Goal: Transaction & Acquisition: Purchase product/service

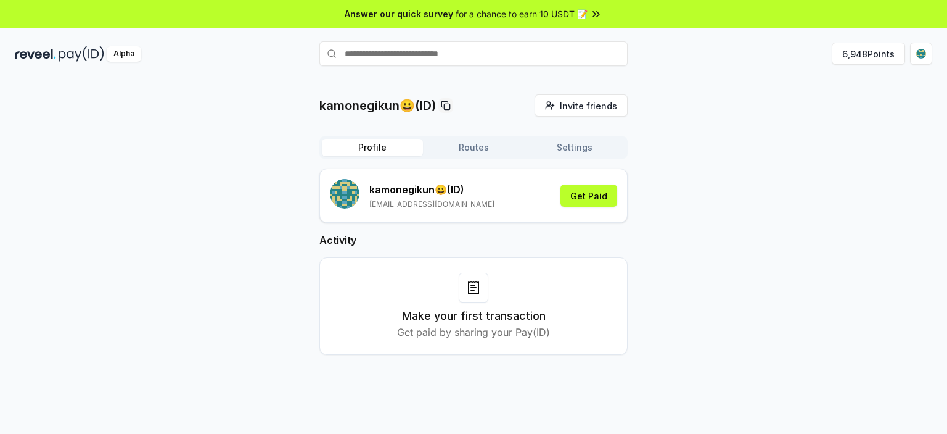
drag, startPoint x: 600, startPoint y: 198, endPoint x: 565, endPoint y: 172, distance: 43.2
click at [570, 170] on div "kamonegikun😀 (ID) xkamonegikun@gmail.com Get Paid" at bounding box center [473, 195] width 308 height 54
click at [600, 201] on button "Get Paid" at bounding box center [589, 195] width 57 height 22
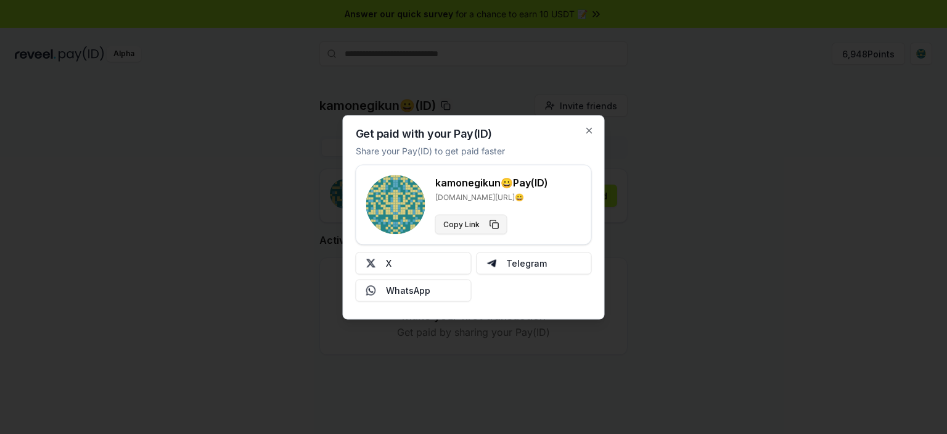
click at [485, 221] on button "Copy Link" at bounding box center [471, 224] width 72 height 20
click at [437, 255] on button "X" at bounding box center [414, 263] width 116 height 22
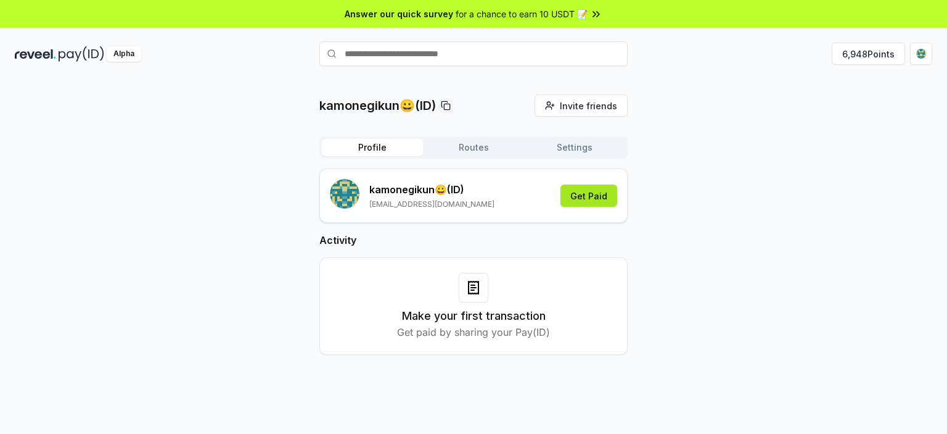
click at [598, 197] on button "Get Paid" at bounding box center [589, 195] width 57 height 22
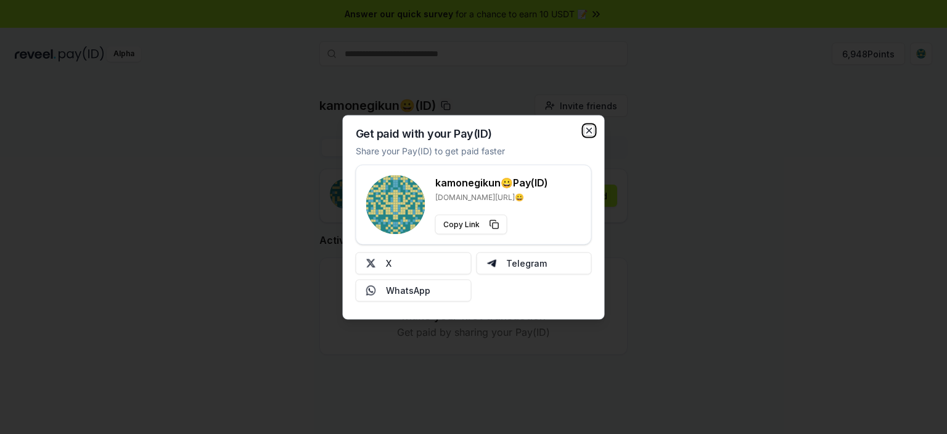
click at [591, 133] on icon "button" at bounding box center [590, 130] width 10 height 10
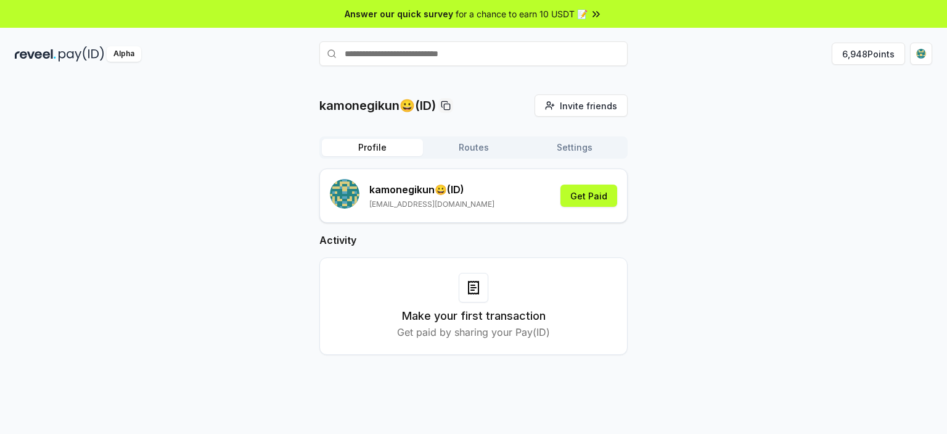
click at [481, 145] on button "Routes" at bounding box center [473, 147] width 101 height 17
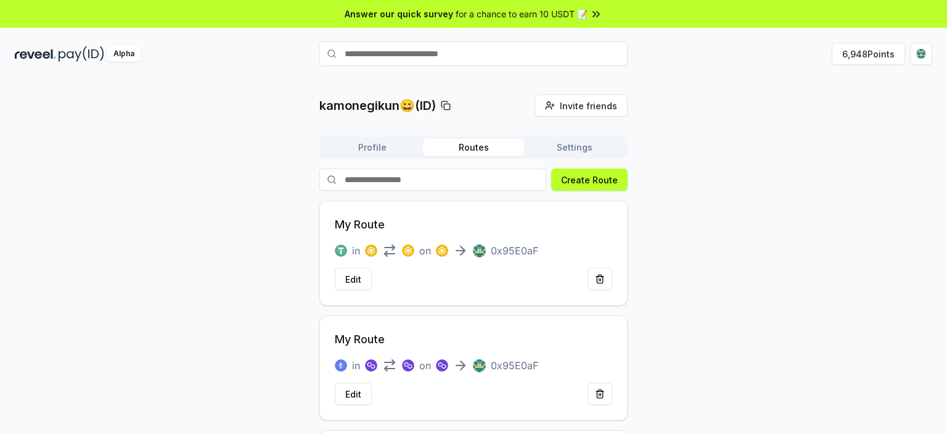
click at [585, 149] on button "Settings" at bounding box center [574, 147] width 101 height 17
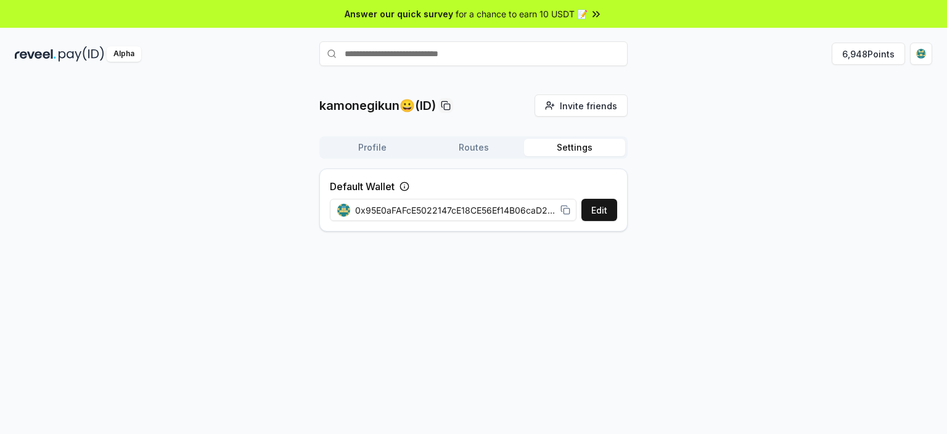
drag, startPoint x: 565, startPoint y: 215, endPoint x: 518, endPoint y: 268, distance: 71.3
click at [518, 268] on div "kamonegikun😀(ID) Invite friends Invite Profile Routes Settings Default Wallet E…" at bounding box center [473, 269] width 947 height 399
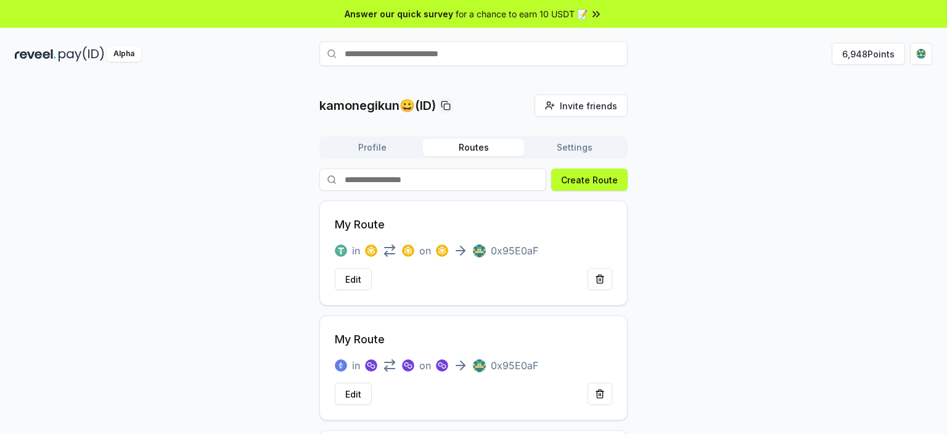
click at [487, 154] on button "Routes" at bounding box center [473, 147] width 101 height 17
click at [388, 145] on button "Profile" at bounding box center [372, 147] width 101 height 17
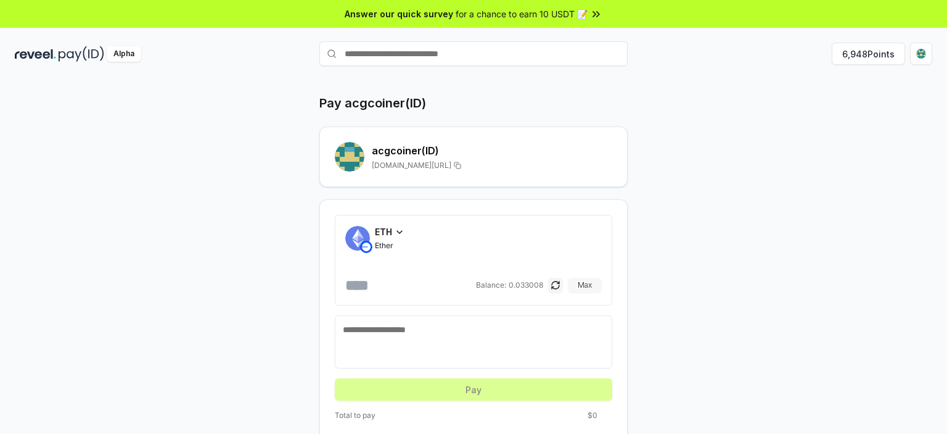
click at [588, 281] on button "Max" at bounding box center [585, 285] width 34 height 15
click at [389, 234] on span "ETH" at bounding box center [383, 231] width 17 height 13
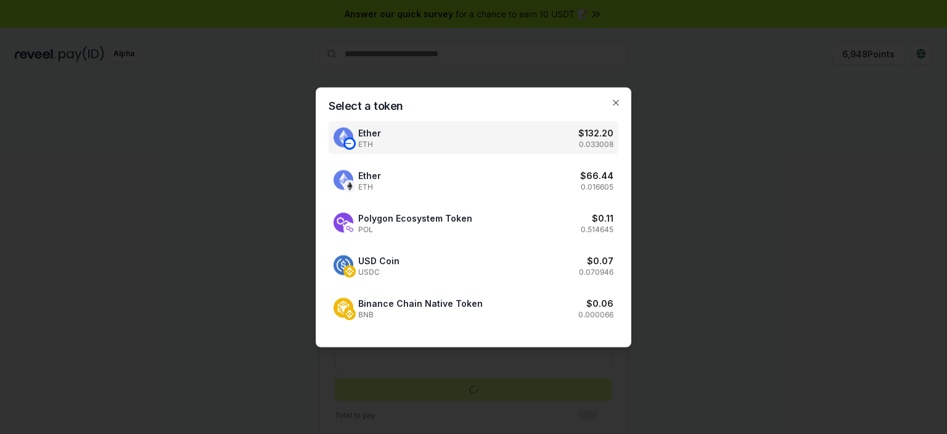
click at [722, 180] on div at bounding box center [473, 217] width 947 height 434
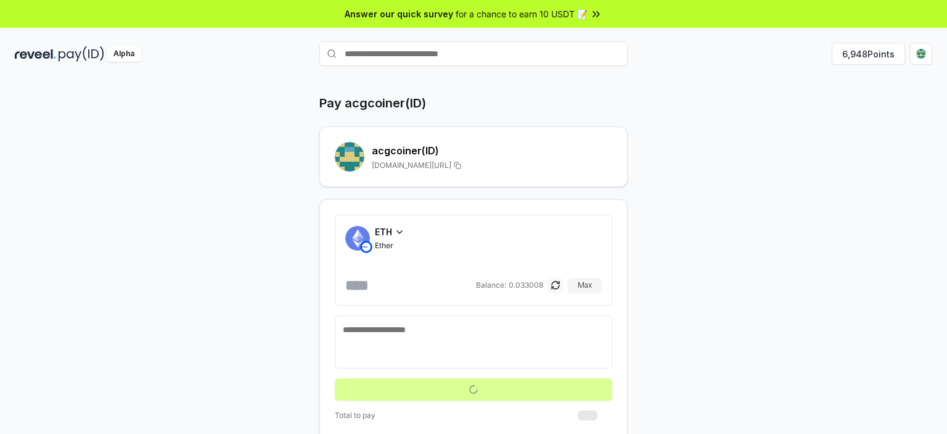
click at [557, 284] on button "button" at bounding box center [555, 285] width 15 height 15
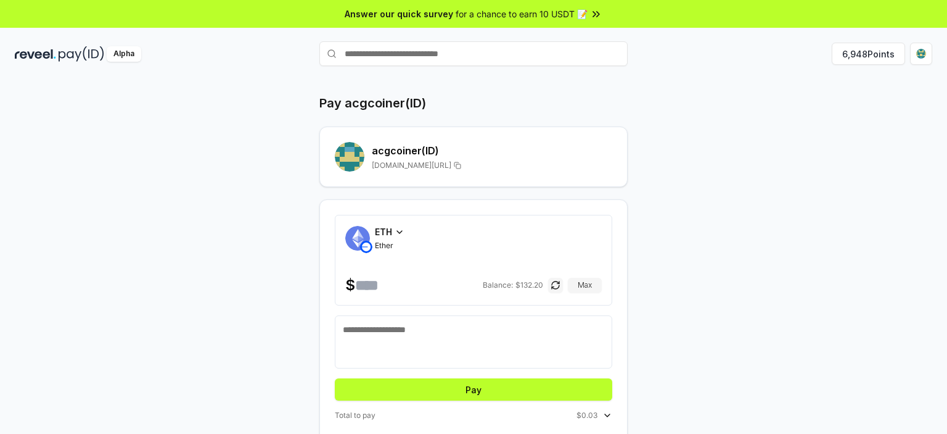
drag, startPoint x: 363, startPoint y: 285, endPoint x: 511, endPoint y: 289, distance: 148.1
click at [511, 289] on div "**********" at bounding box center [473, 285] width 257 height 20
type input "*"
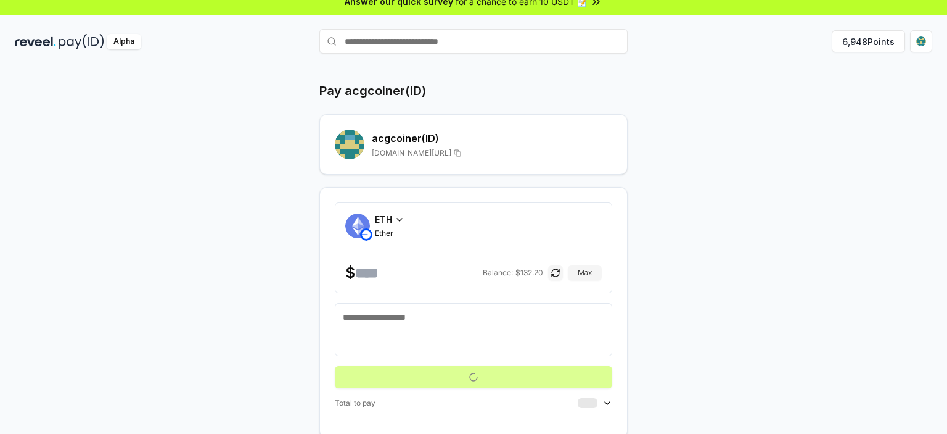
scroll to position [35, 0]
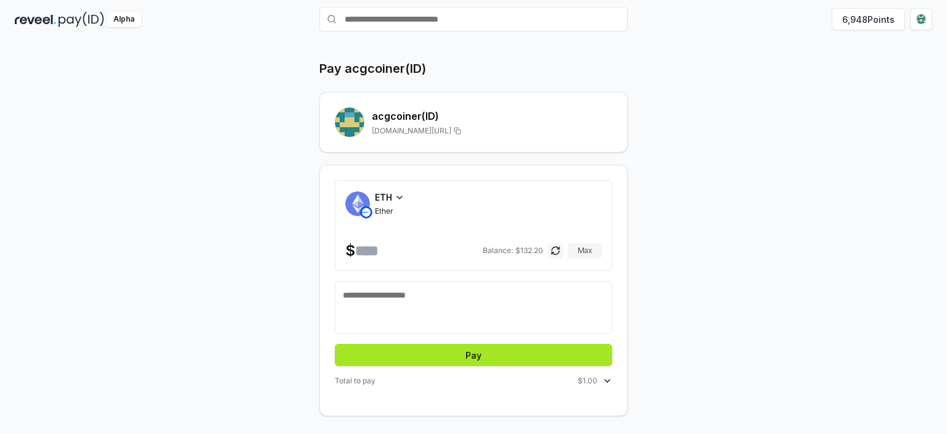
type input "*"
click at [519, 360] on button "Pay" at bounding box center [474, 355] width 278 height 22
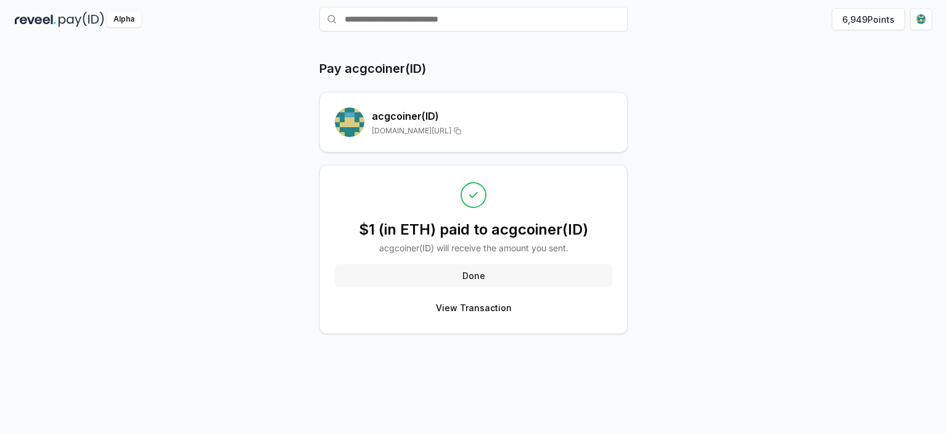
click at [477, 264] on button "Done" at bounding box center [474, 275] width 278 height 22
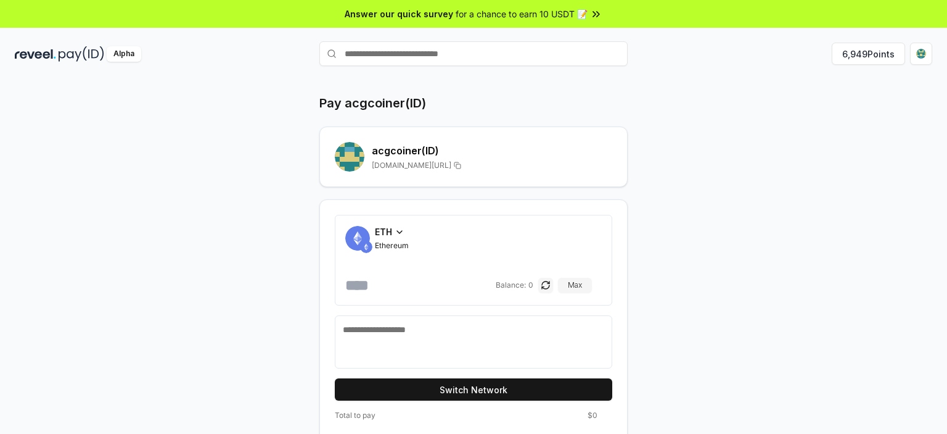
click at [395, 285] on input "number" at bounding box center [419, 285] width 148 height 20
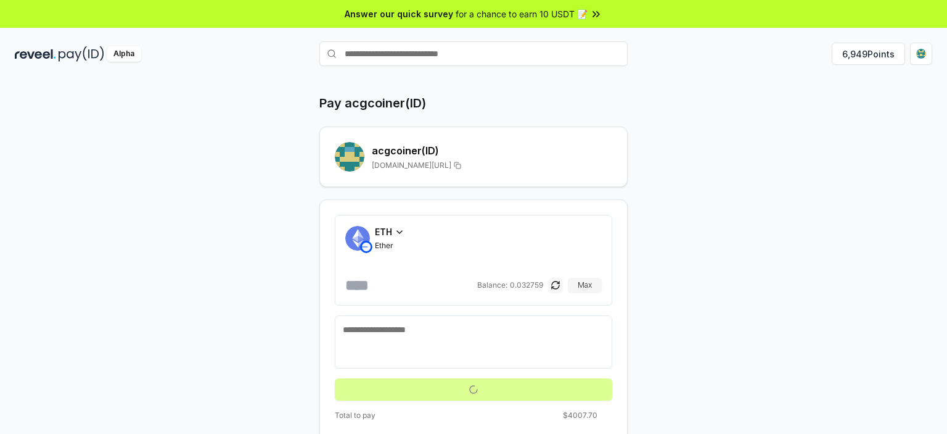
type input "*"
click at [554, 285] on button "button" at bounding box center [555, 285] width 15 height 15
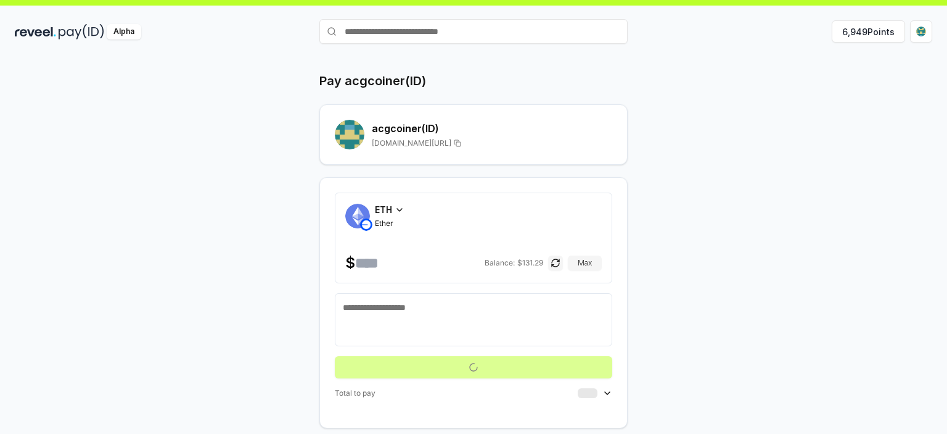
scroll to position [35, 0]
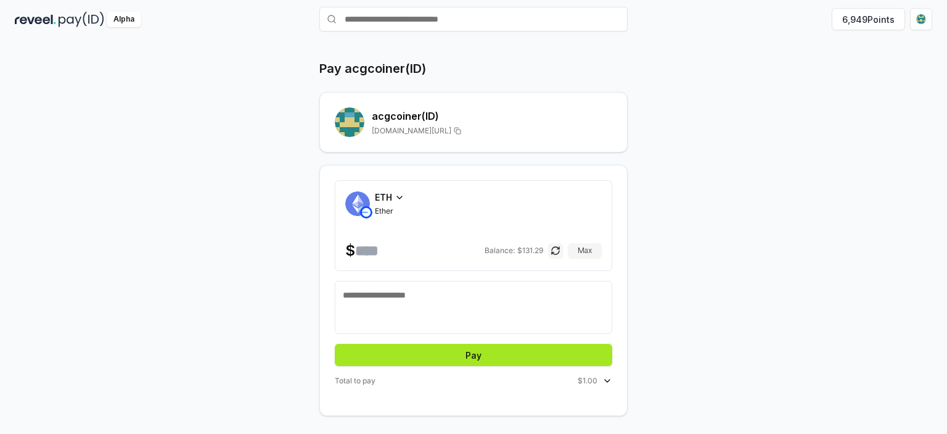
click at [492, 352] on button "Pay" at bounding box center [474, 355] width 278 height 22
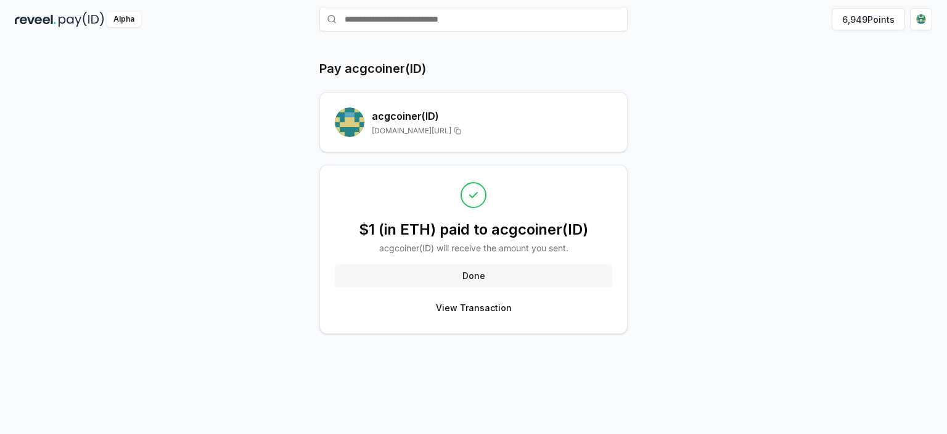
click at [461, 273] on button "Done" at bounding box center [474, 275] width 278 height 22
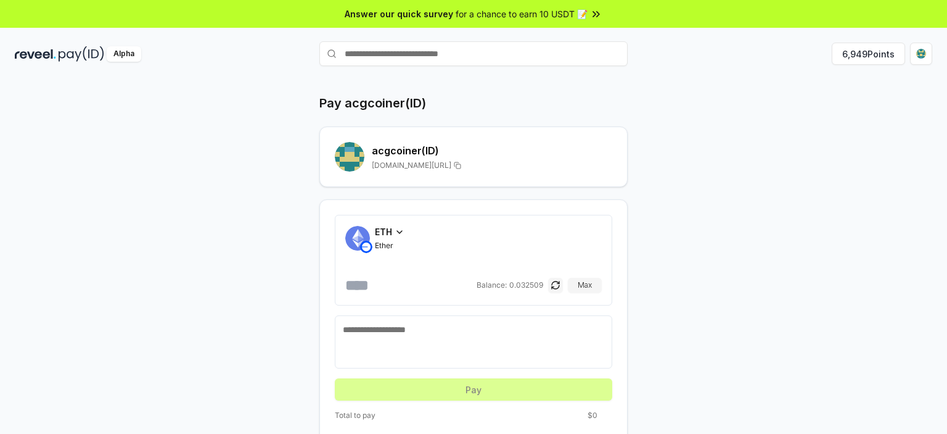
click at [397, 229] on icon at bounding box center [400, 232] width 10 height 10
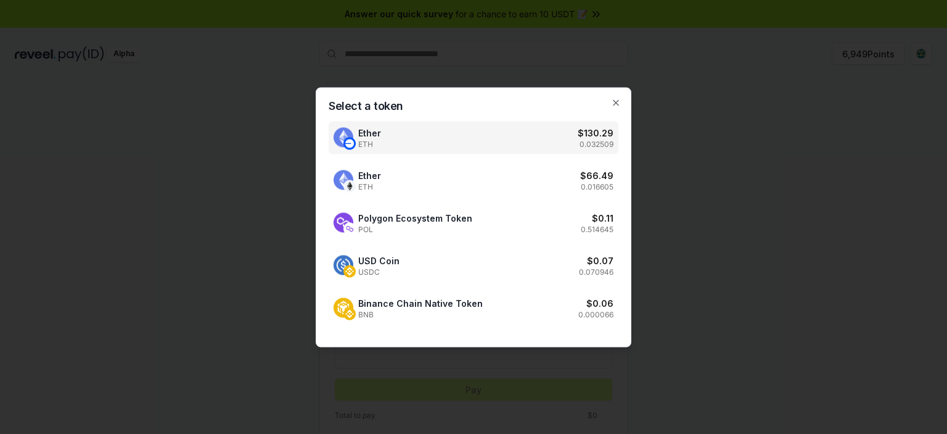
click at [694, 123] on div at bounding box center [473, 217] width 947 height 434
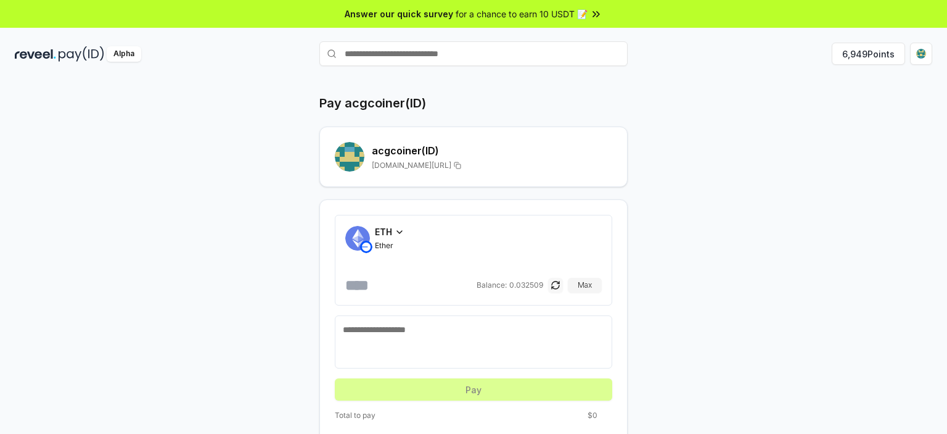
click at [560, 283] on button "button" at bounding box center [555, 285] width 15 height 15
click at [440, 286] on input "number" at bounding box center [417, 285] width 125 height 20
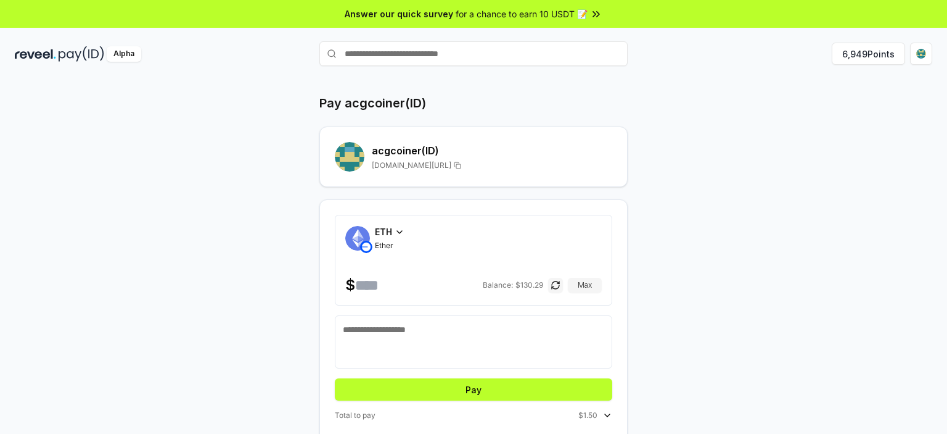
type input "***"
click at [488, 390] on button "Pay" at bounding box center [474, 389] width 278 height 22
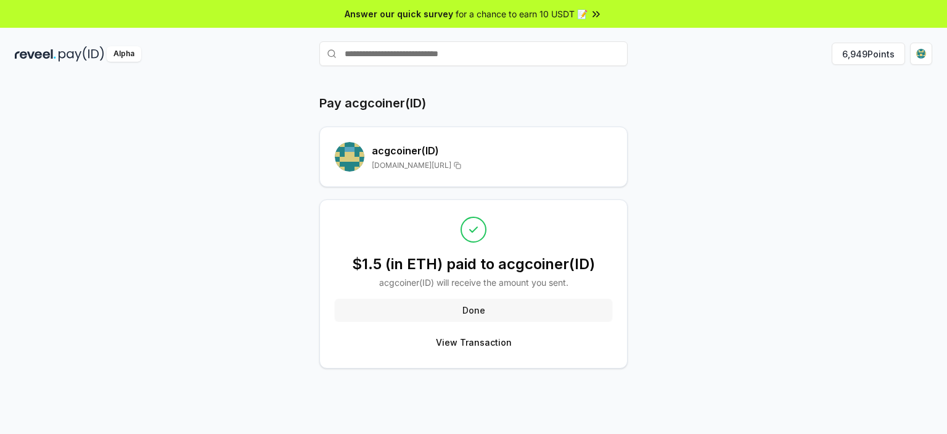
click at [477, 313] on button "Done" at bounding box center [474, 310] width 278 height 22
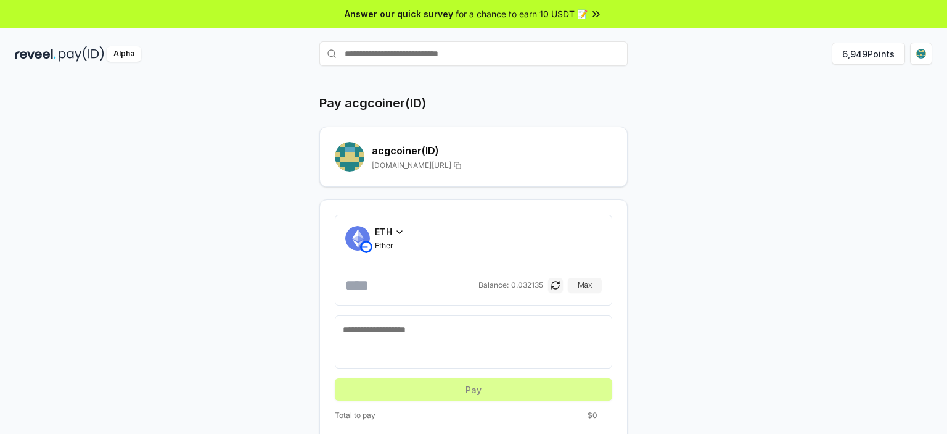
click at [367, 54] on input "text" at bounding box center [473, 53] width 308 height 25
type input "*"
click at [918, 53] on html "Answer our quick survey for a chance to earn 10 USDT 📝 Alpha 6,949 Points Pay a…" at bounding box center [473, 217] width 947 height 434
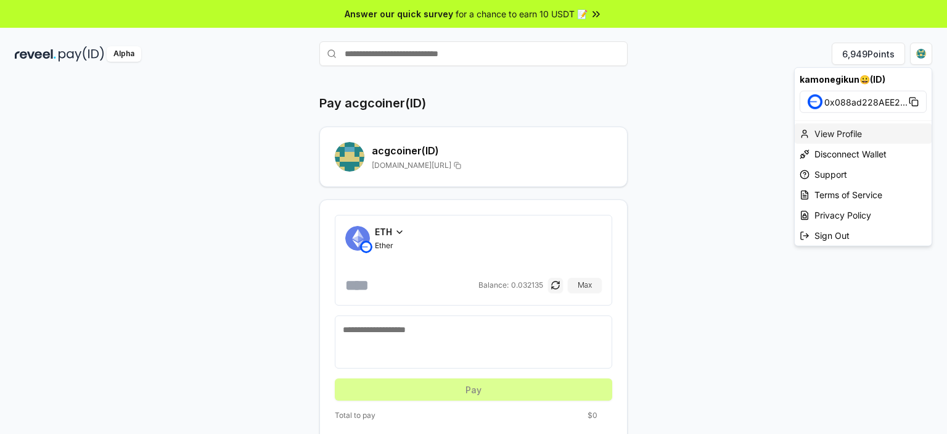
click at [866, 132] on div "View Profile" at bounding box center [863, 133] width 137 height 20
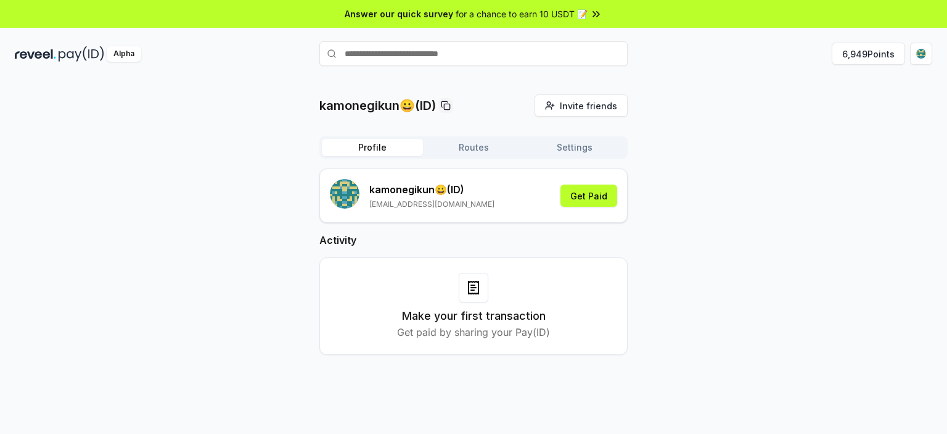
click at [456, 190] on p "kamonegikun😀 (ID)" at bounding box center [431, 189] width 125 height 15
click at [922, 52] on html "Answer our quick survey for a chance to earn 10 USDT 📝 Alpha 6,949 Points kamon…" at bounding box center [473, 217] width 947 height 434
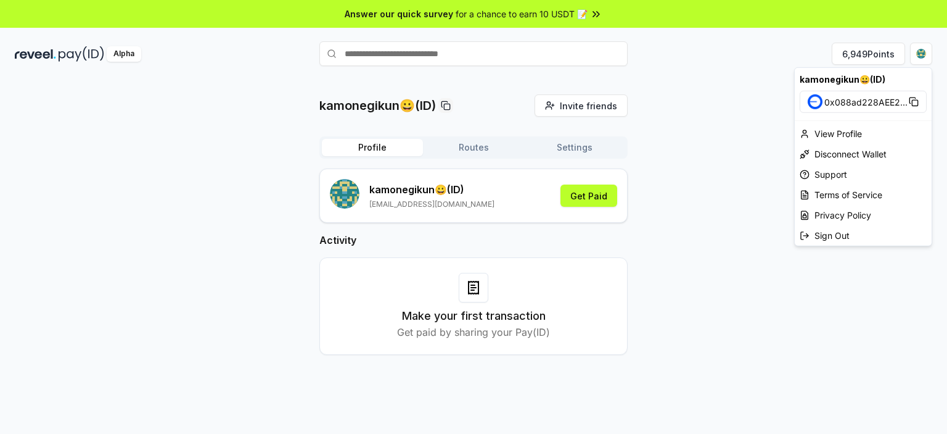
click at [580, 153] on html "Answer our quick survey for a chance to earn 10 USDT 📝 Alpha 6,949 Points kamon…" at bounding box center [473, 217] width 947 height 434
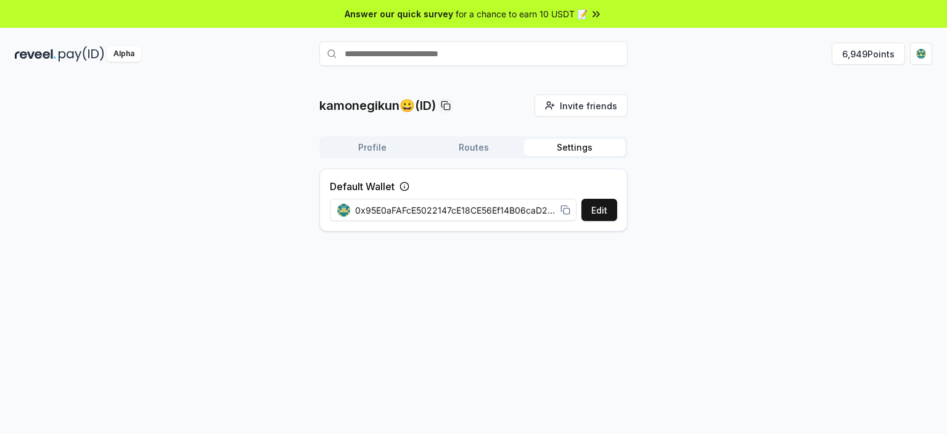
click at [548, 142] on button "Settings" at bounding box center [574, 147] width 101 height 17
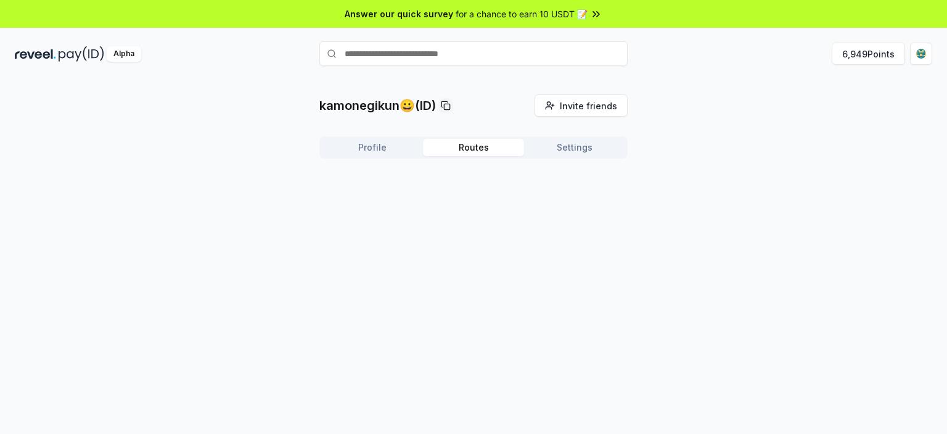
click at [489, 146] on button "Routes" at bounding box center [473, 147] width 101 height 17
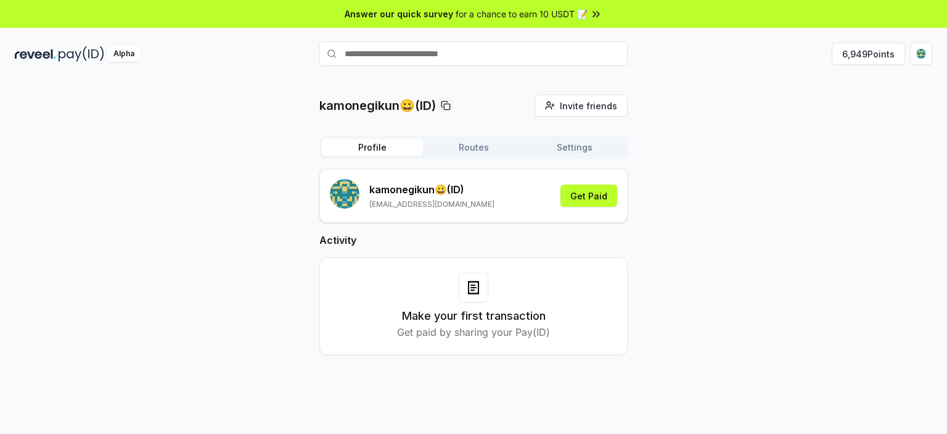
click at [383, 146] on button "Profile" at bounding box center [372, 147] width 101 height 17
click at [448, 102] on icon at bounding box center [446, 106] width 10 height 10
click at [464, 63] on input "text" at bounding box center [473, 53] width 308 height 25
click at [466, 59] on input "text" at bounding box center [473, 53] width 308 height 25
paste input "**********"
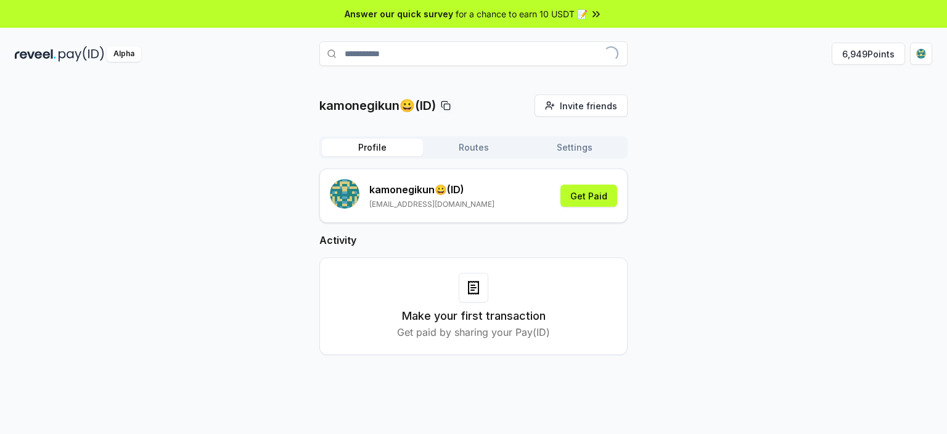
type input "**********"
click at [435, 104] on p "kamonegikun😀(ID)" at bounding box center [377, 105] width 117 height 17
click at [128, 52] on div "Alpha" at bounding box center [124, 53] width 35 height 15
click at [434, 54] on input "text" at bounding box center [473, 53] width 308 height 25
type input "*********"
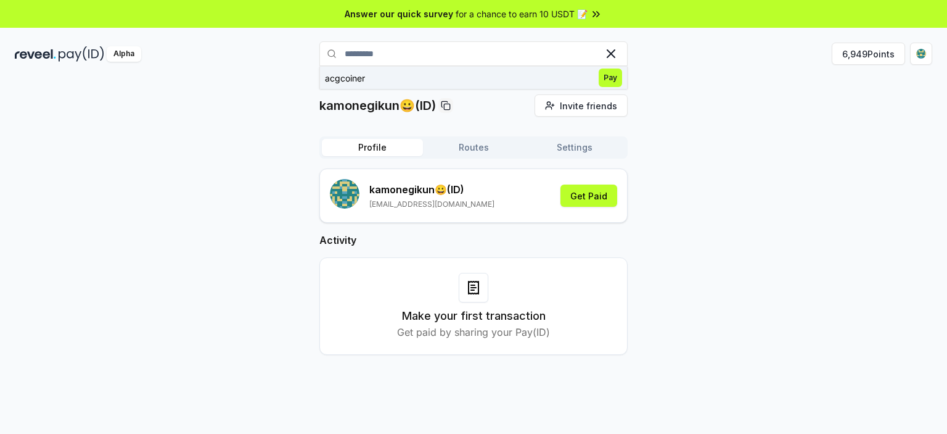
click at [440, 78] on button "acgcoiner Pay" at bounding box center [473, 78] width 308 height 22
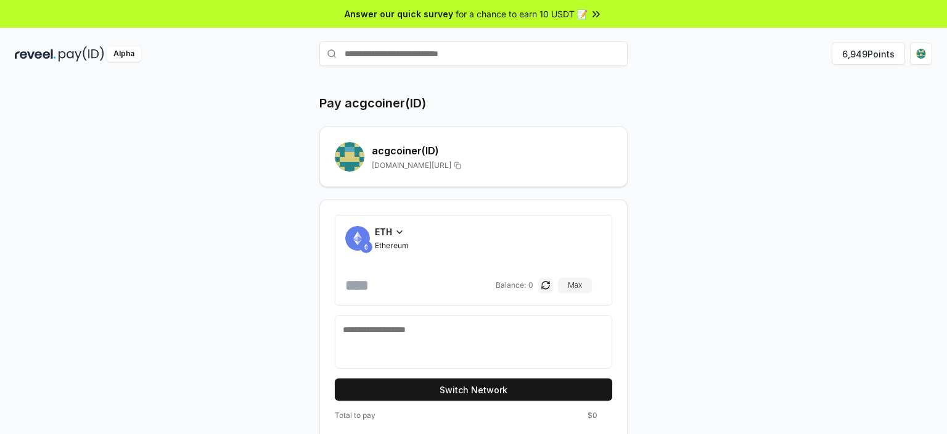
click at [391, 232] on span "ETH" at bounding box center [383, 231] width 17 height 13
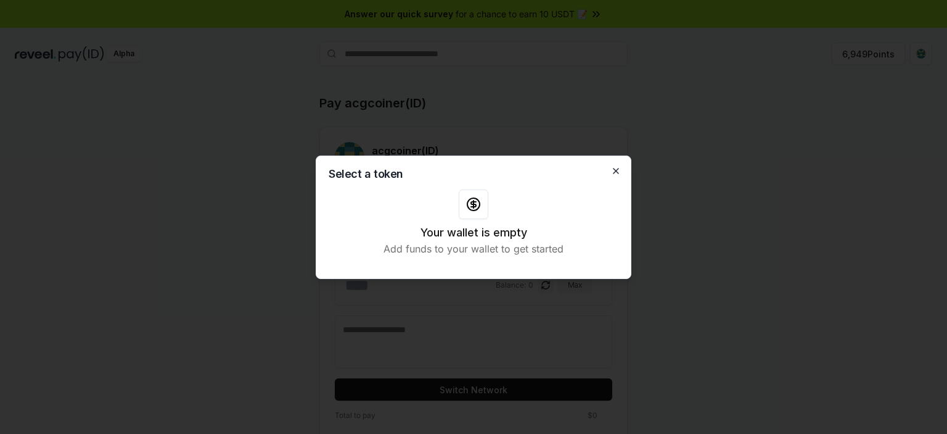
click at [612, 172] on icon "button" at bounding box center [616, 171] width 10 height 10
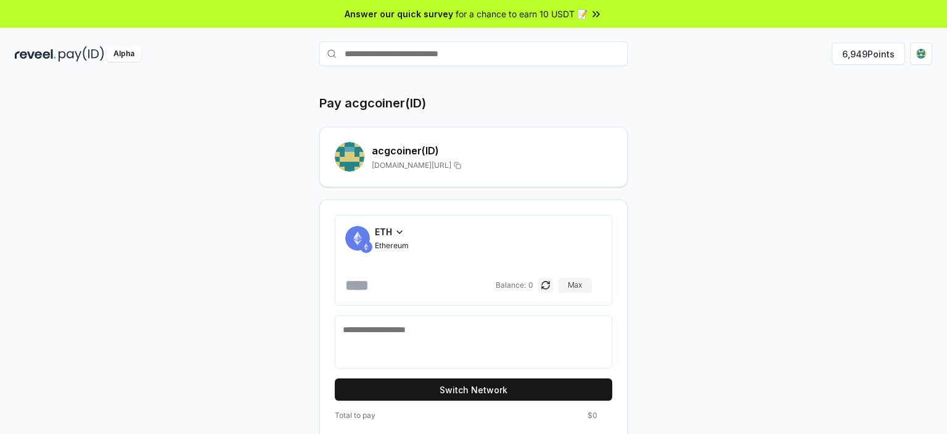
click at [402, 225] on div "ETH" at bounding box center [392, 231] width 34 height 13
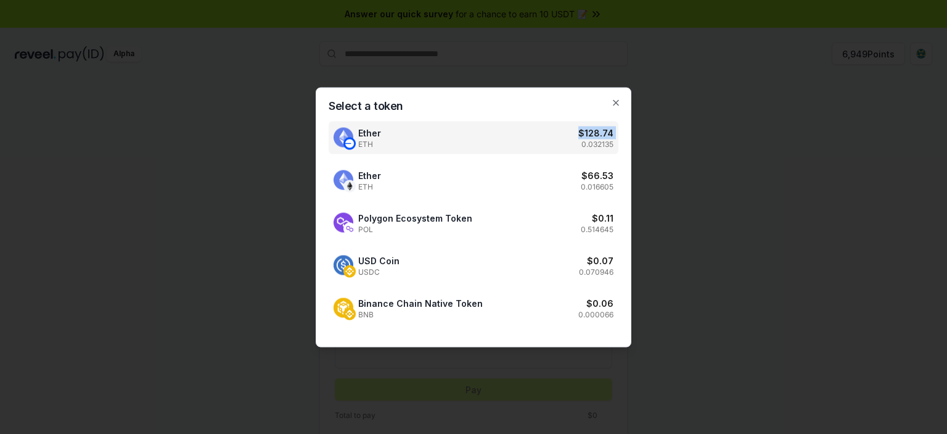
click at [560, 143] on div "Ether ETH $ 128.74 0.032135" at bounding box center [474, 137] width 290 height 33
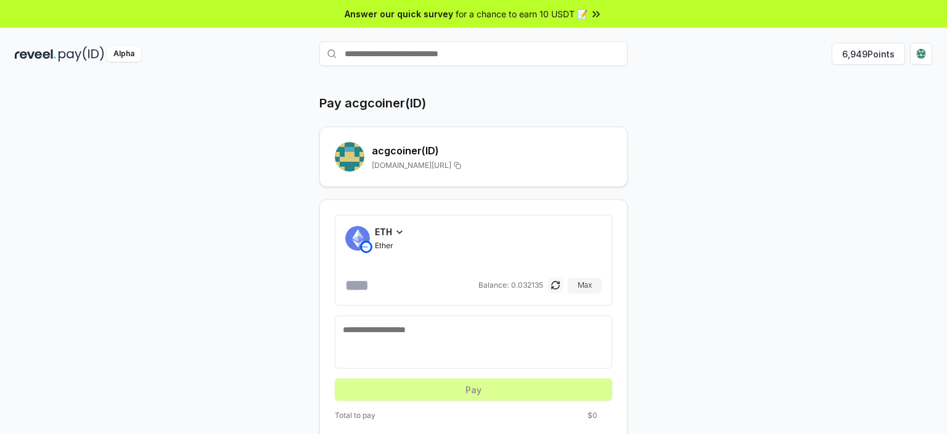
click at [560, 282] on button "button" at bounding box center [555, 285] width 15 height 15
click at [471, 293] on input "number" at bounding box center [418, 285] width 126 height 20
type input "***"
click at [626, 320] on div "ETH Ether $ *** Balance: $ 128.74 Max Total to pay" at bounding box center [473, 324] width 308 height 251
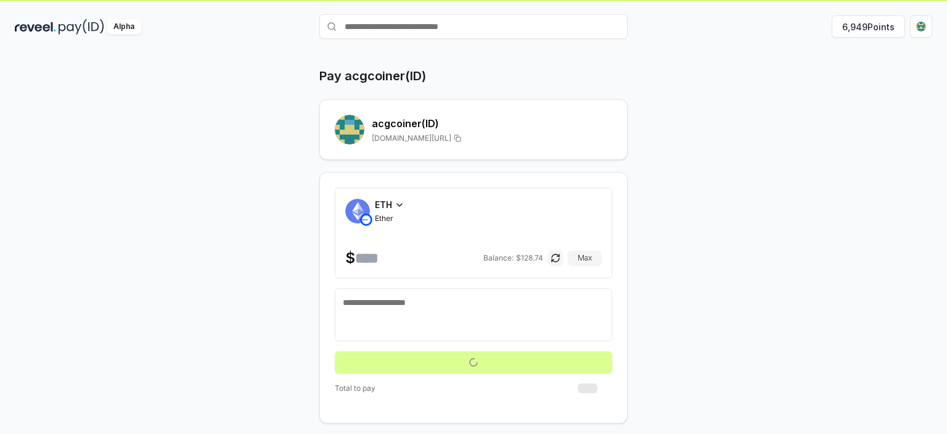
scroll to position [35, 0]
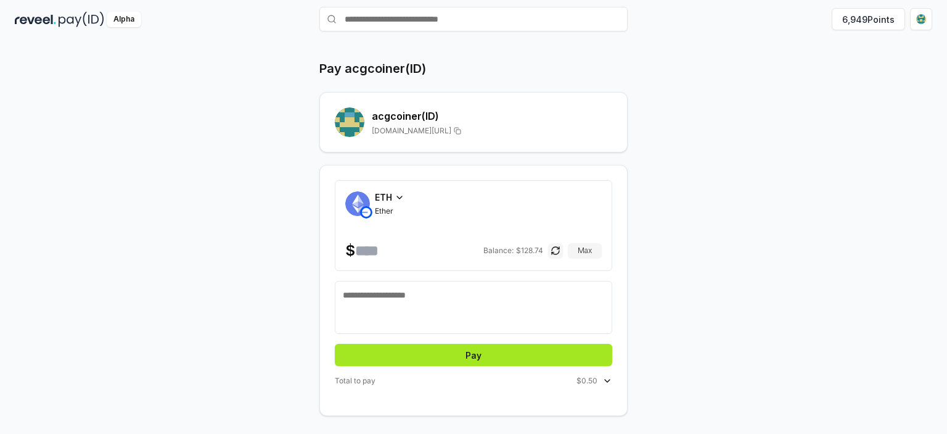
click at [447, 344] on button "Pay" at bounding box center [474, 355] width 278 height 22
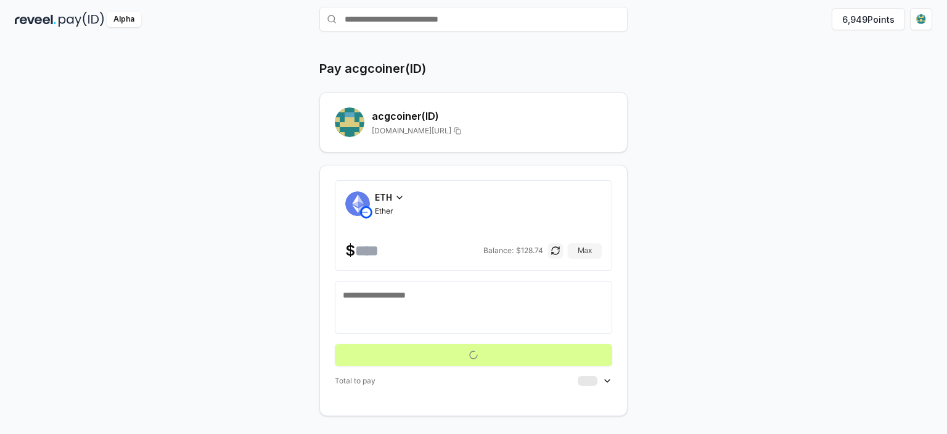
click at [609, 396] on div "ETH Ether $ *** Balance: $ 128.74 Max Total to pay Gas fee $0.00021" at bounding box center [473, 290] width 308 height 251
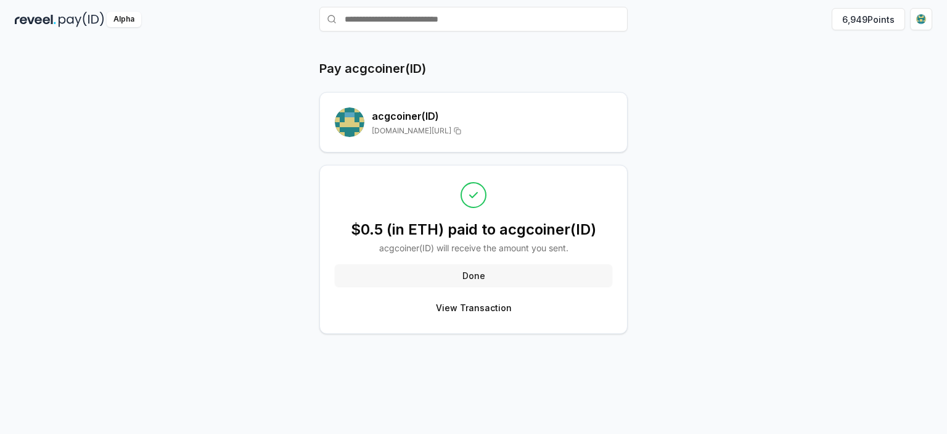
click at [563, 272] on button "Done" at bounding box center [474, 275] width 278 height 22
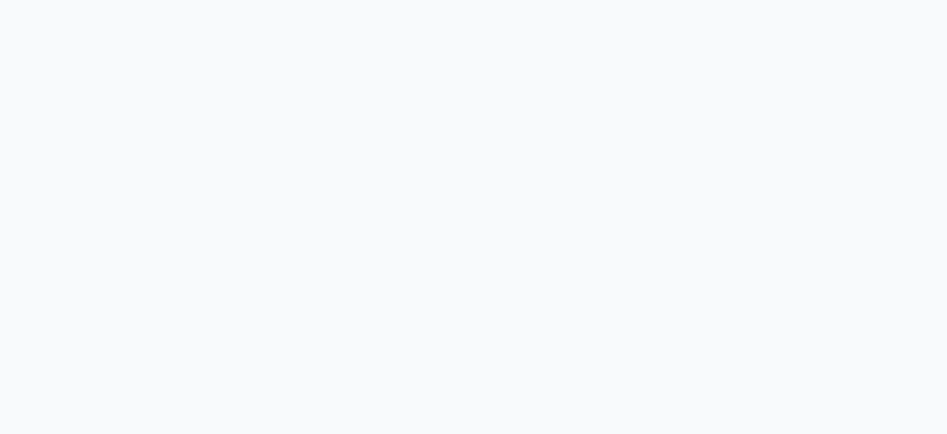
drag, startPoint x: 0, startPoint y: 0, endPoint x: 411, endPoint y: 272, distance: 492.7
click at [411, 272] on body at bounding box center [473, 217] width 947 height 434
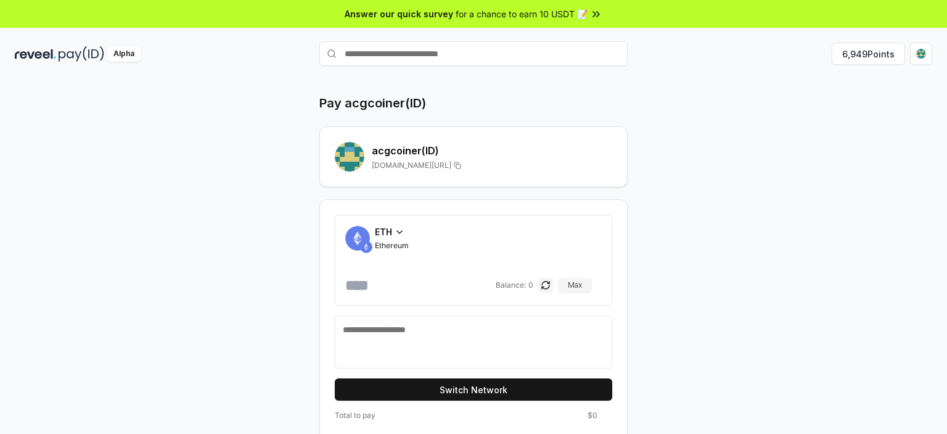
click at [398, 286] on input "number" at bounding box center [419, 285] width 148 height 20
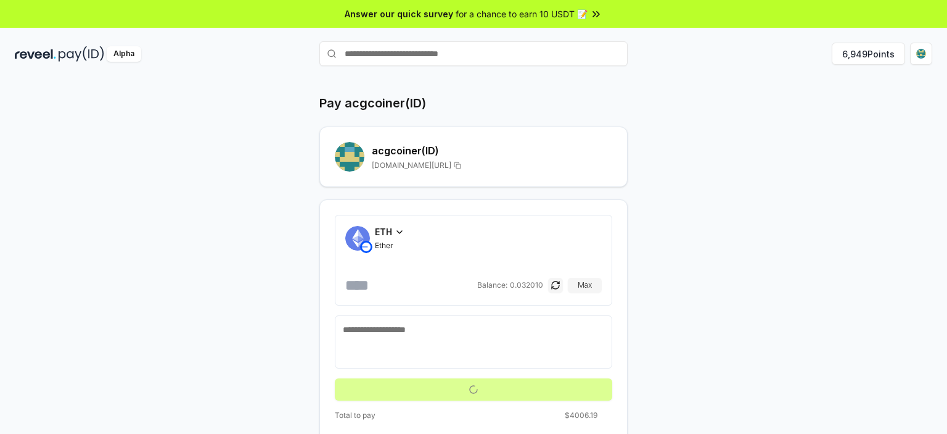
type input "*"
click at [563, 279] on div "Max" at bounding box center [575, 285] width 54 height 15
click at [555, 284] on button "button" at bounding box center [555, 285] width 15 height 15
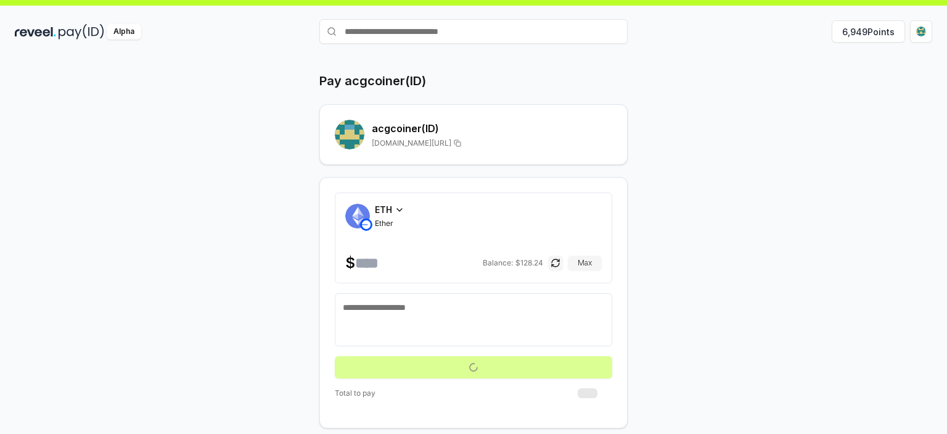
scroll to position [35, 0]
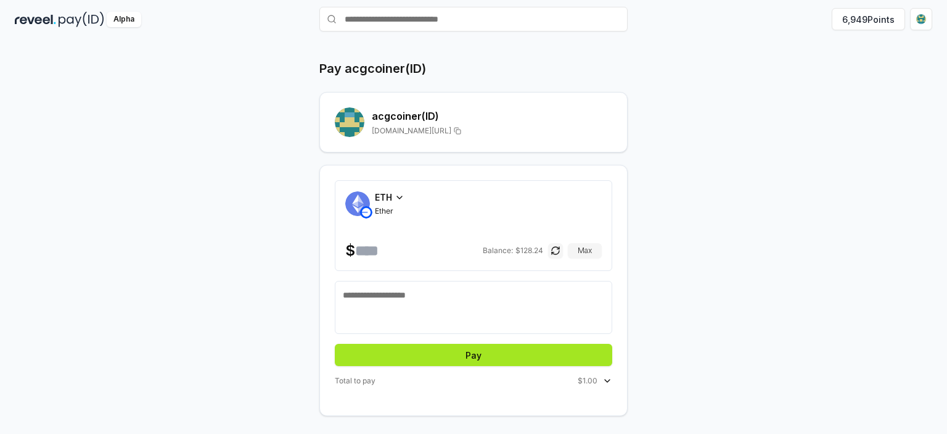
click at [493, 349] on button "Pay" at bounding box center [474, 355] width 278 height 22
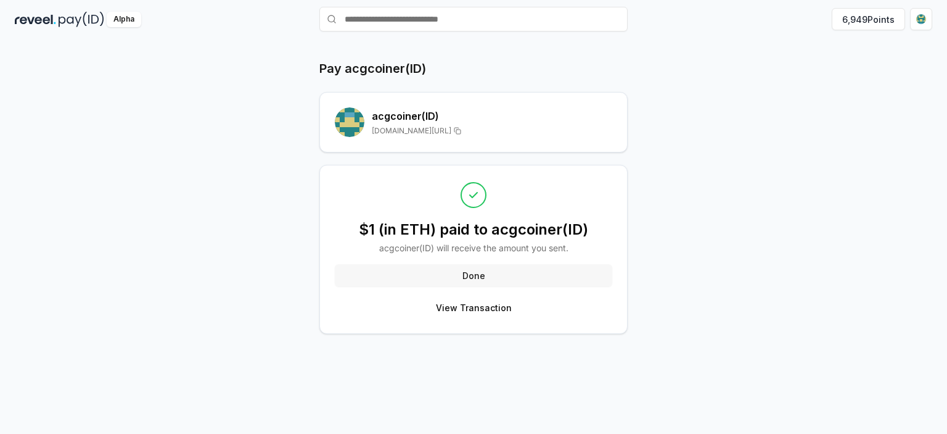
click at [435, 272] on button "Done" at bounding box center [474, 275] width 278 height 22
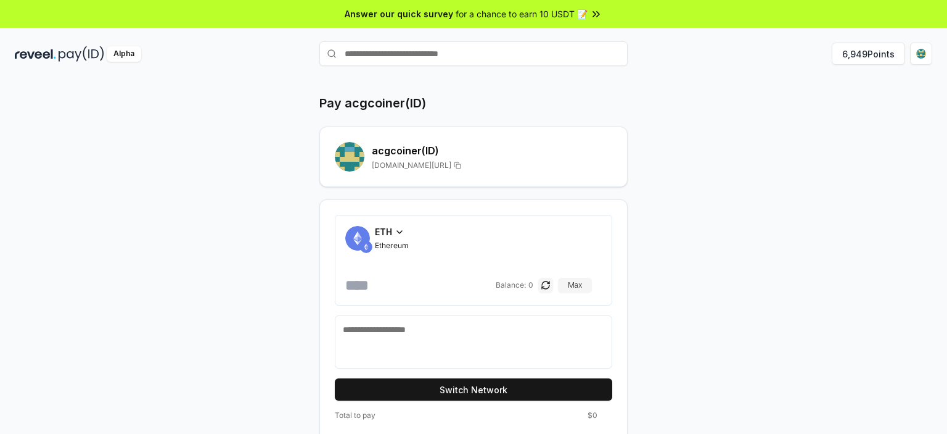
click at [401, 284] on input "number" at bounding box center [419, 285] width 148 height 20
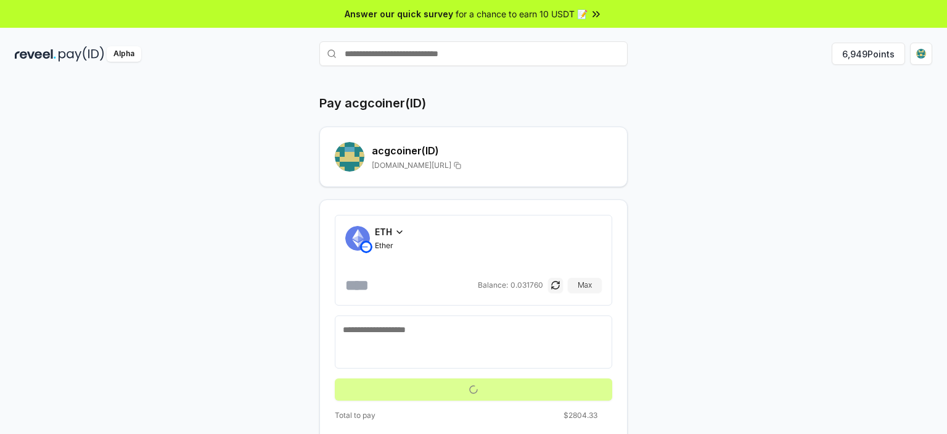
click at [545, 278] on div "Balance: 0.031760 Max" at bounding box center [540, 285] width 124 height 20
click at [550, 279] on button "button" at bounding box center [555, 285] width 15 height 15
click at [556, 281] on button "button" at bounding box center [555, 285] width 15 height 15
drag, startPoint x: 548, startPoint y: 291, endPoint x: 554, endPoint y: 283, distance: 9.6
click at [548, 291] on div "Max" at bounding box center [575, 285] width 54 height 15
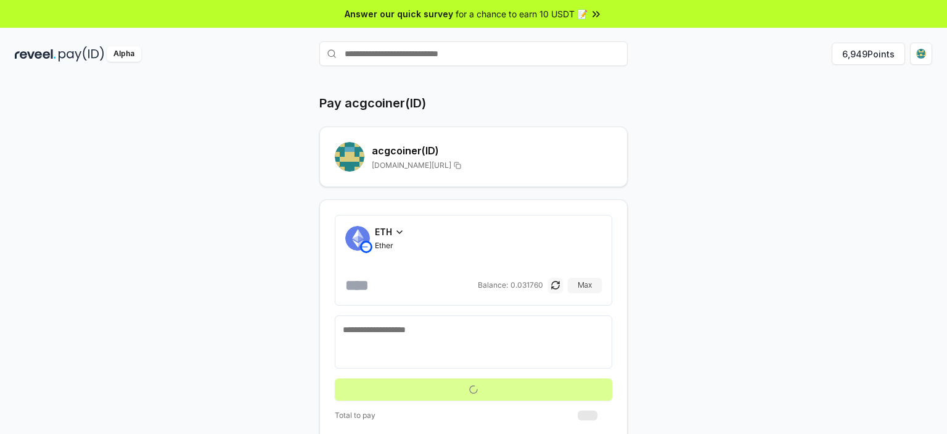
click at [555, 281] on button "button" at bounding box center [555, 285] width 15 height 15
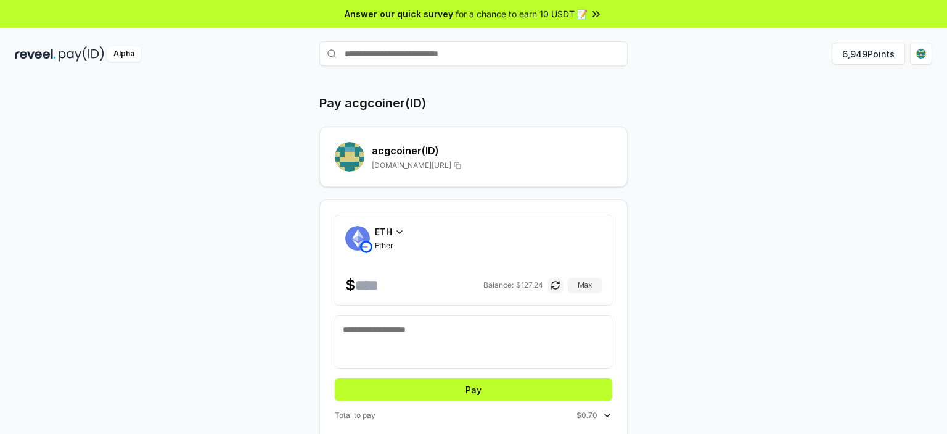
click at [390, 281] on input "***" at bounding box center [418, 285] width 126 height 20
type input "****"
click at [478, 389] on button "Pay" at bounding box center [474, 389] width 278 height 22
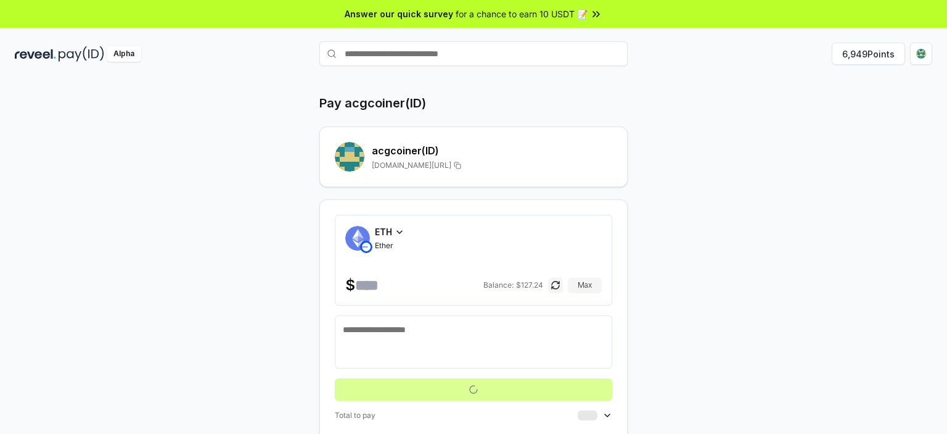
click at [600, 400] on div "ETH Ether $ **** Balance: $ 127.24 Max Total to pay Gas fee $0.00020" at bounding box center [473, 324] width 308 height 251
click at [379, 59] on input "text" at bounding box center [473, 53] width 308 height 25
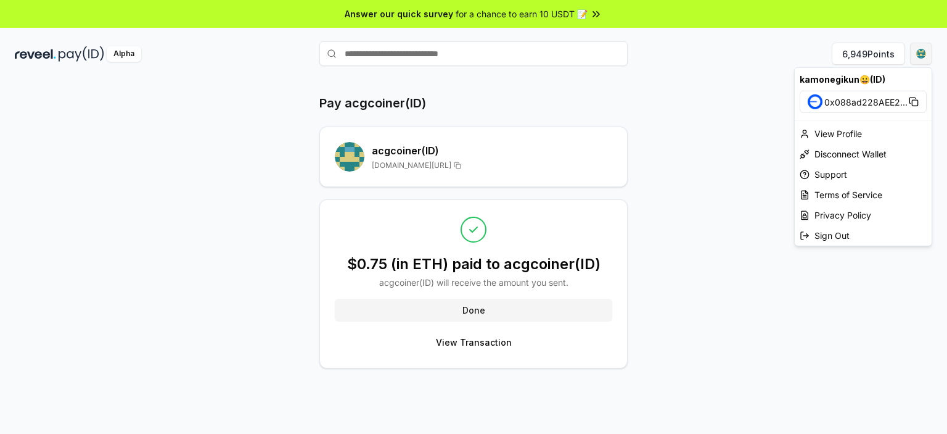
click at [931, 57] on html "Answer our quick survey for a chance to earn 10 USDT 📝 Alpha 6,949 Points Pay a…" at bounding box center [473, 217] width 947 height 434
click at [851, 81] on div "kamonegikun😀(ID)" at bounding box center [863, 79] width 137 height 23
click at [117, 56] on html "Answer our quick survey for a chance to earn 10 USDT 📝 Alpha 6,949 Points Pay a…" at bounding box center [473, 217] width 947 height 434
click at [928, 52] on html "Answer our quick survey for a chance to earn 10 USDT 📝 Alpha 6,949 Points Pay a…" at bounding box center [473, 217] width 947 height 434
